Goal: Task Accomplishment & Management: Complete application form

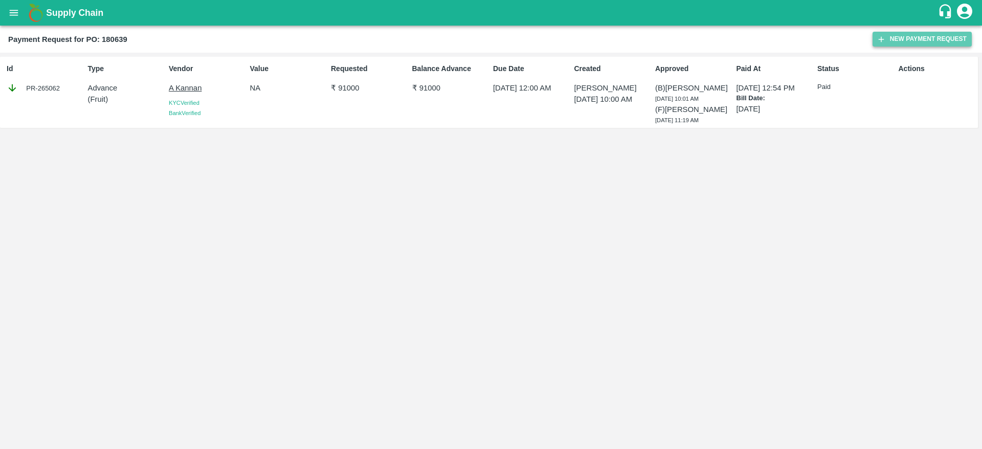
click at [917, 40] on button "New Payment Request" at bounding box center [921, 39] width 99 height 15
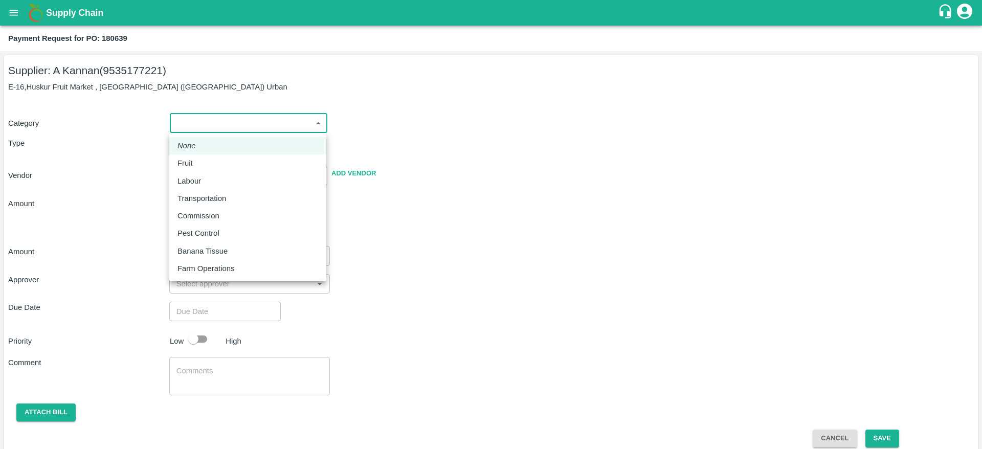
click at [215, 127] on body "Supply Chain Payment Request for PO: 180639 Supplier: A [GEOGRAPHIC_DATA] (9535…" at bounding box center [491, 224] width 982 height 449
click at [214, 161] on div "Fruit" at bounding box center [247, 162] width 141 height 11
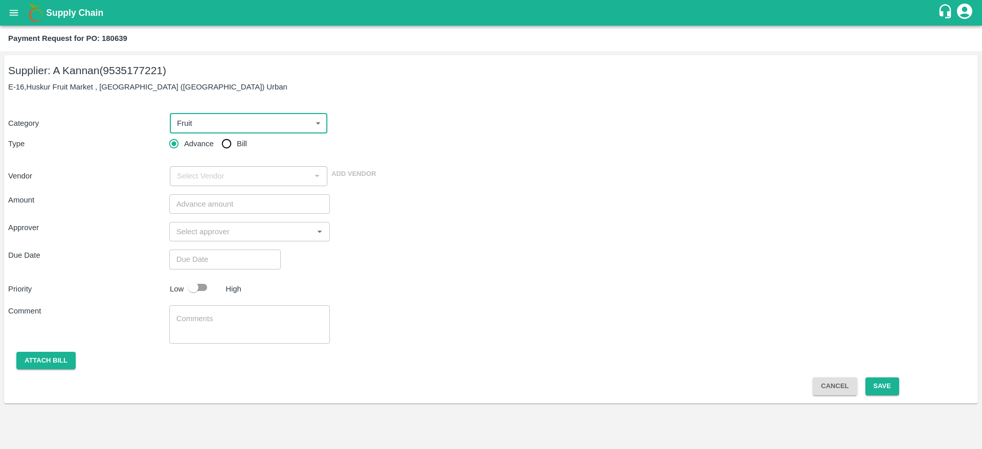
type input "1"
type input "A Kannan - 9535177221(Supplier)"
click at [233, 142] on input "Bill" at bounding box center [226, 143] width 20 height 20
radio input "true"
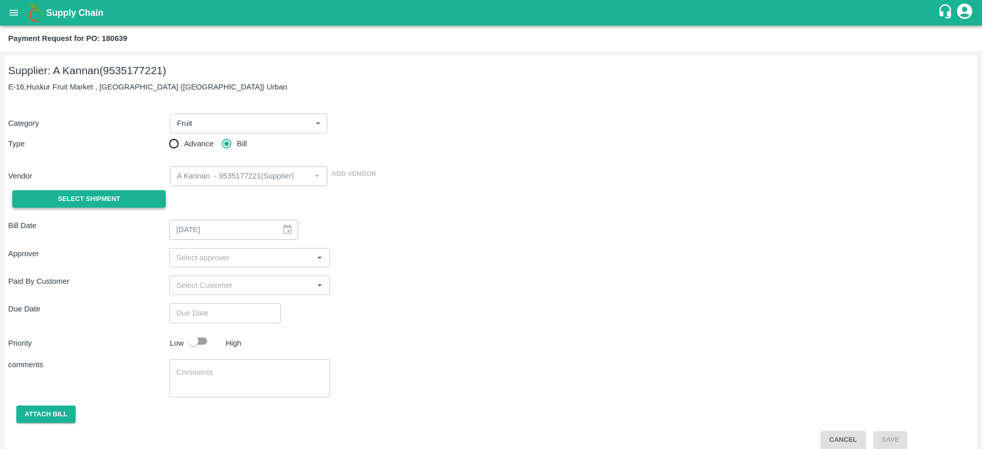
click at [108, 199] on span "Select Shipment" at bounding box center [89, 199] width 62 height 12
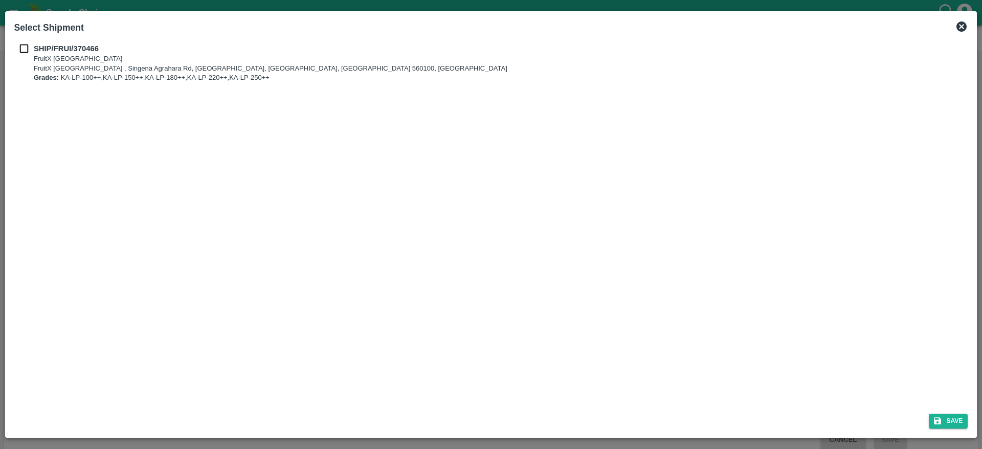
click at [21, 39] on div "SHIP/FRUI/370466 FruitX [GEOGRAPHIC_DATA] FruitX [GEOGRAPHIC_DATA] , Singena Ag…" at bounding box center [491, 222] width 962 height 367
click at [23, 45] on input "checkbox" at bounding box center [23, 48] width 19 height 11
checkbox input "true"
click at [949, 420] on button "Save" at bounding box center [947, 421] width 39 height 15
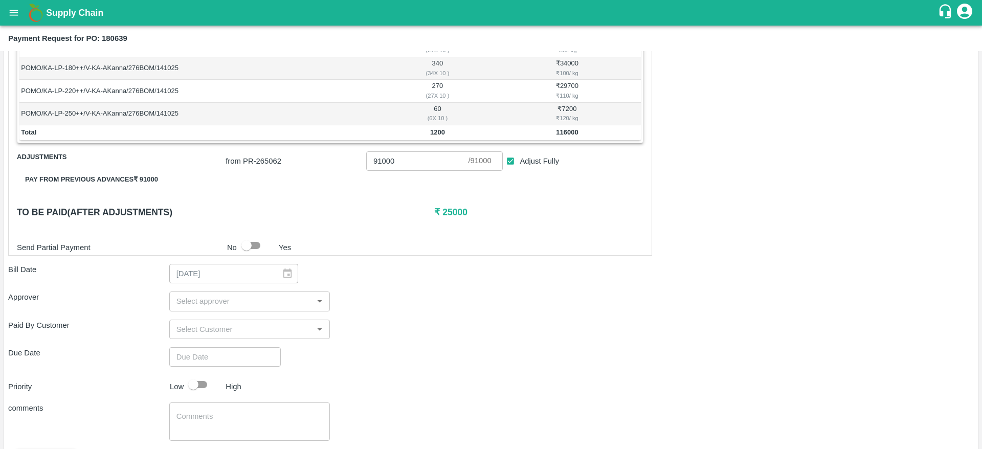
scroll to position [288, 0]
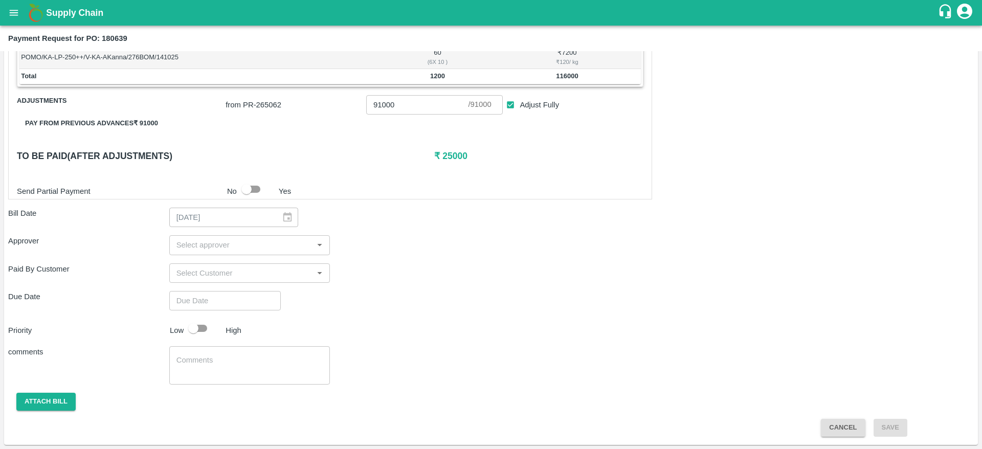
click at [217, 275] on input "input" at bounding box center [241, 272] width 138 height 13
type input "KIRAN TRADERS"
